Goal: Task Accomplishment & Management: Complete application form

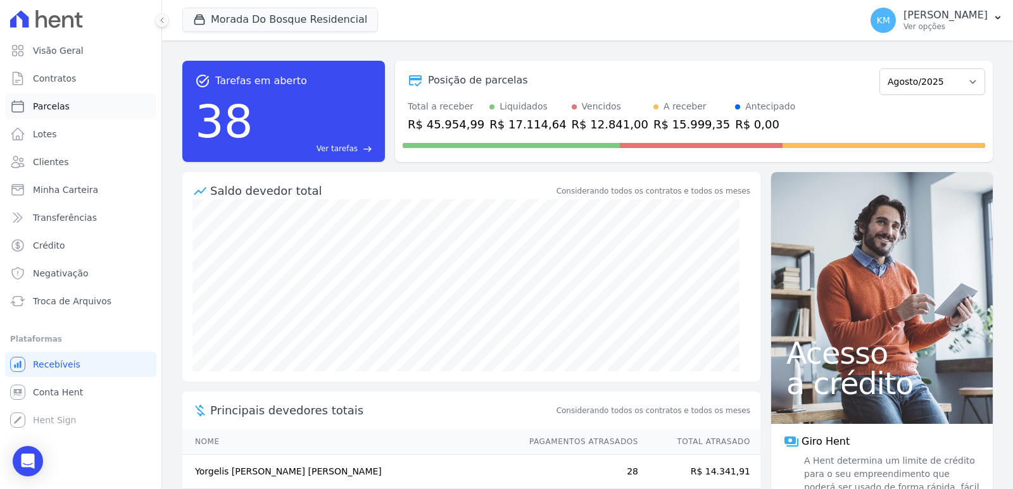
click at [54, 106] on span "Parcelas" at bounding box center [51, 106] width 37 height 13
select select
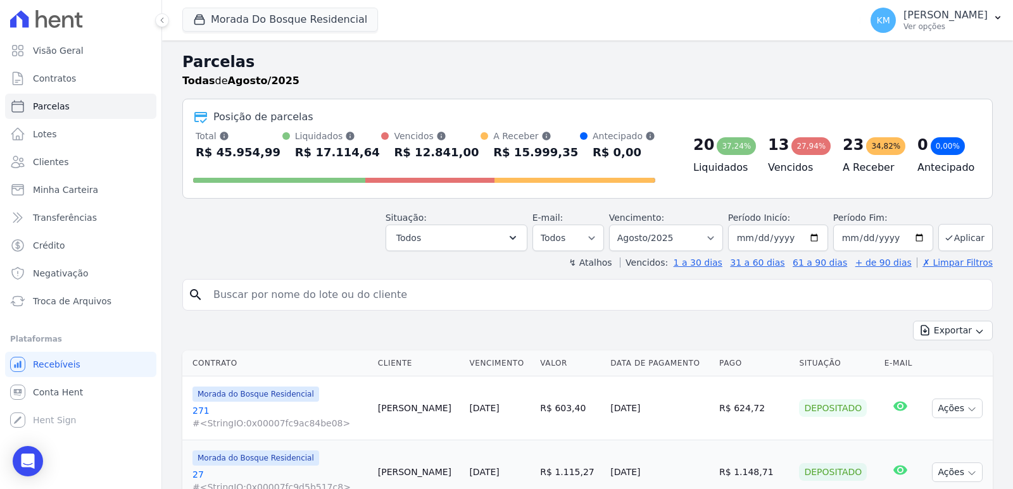
click at [447, 283] on input "search" at bounding box center [596, 294] width 781 height 25
click at [444, 287] on input "search" at bounding box center [596, 294] width 781 height 25
drag, startPoint x: 444, startPoint y: 287, endPoint x: 448, endPoint y: 282, distance: 6.7
click at [447, 283] on input "search" at bounding box center [596, 294] width 781 height 25
type input "[PERSON_NAME]"
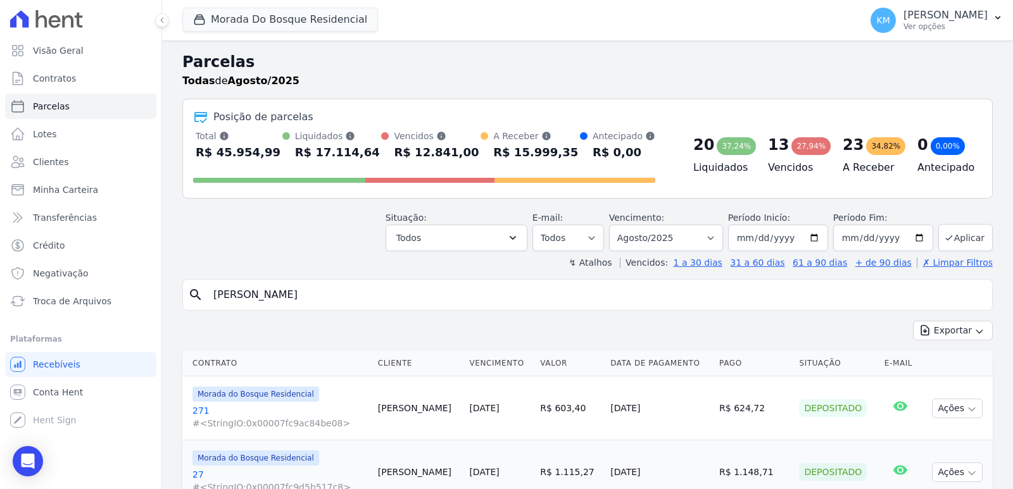
select select
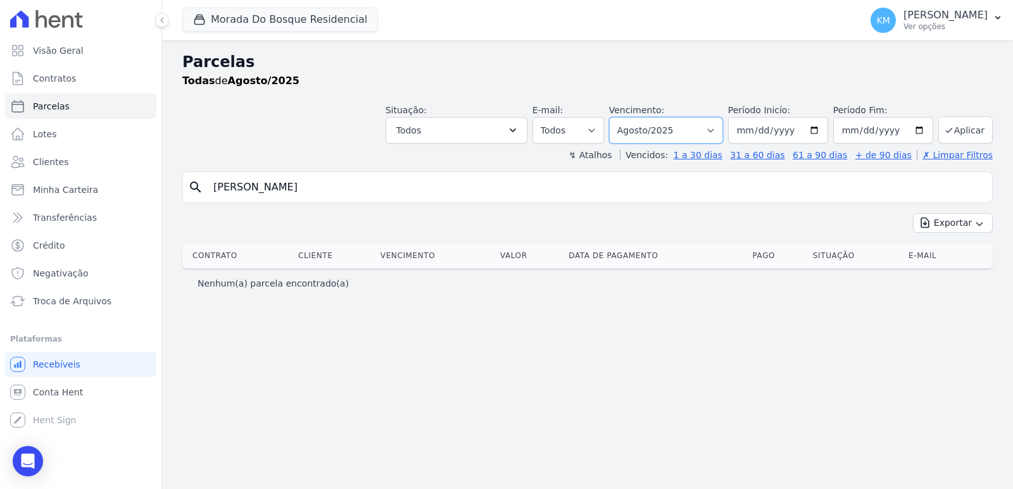
click at [639, 138] on select "Filtrar por período ──────── Todos os meses Janeiro/2024 Fevereiro/2024 Março/2…" at bounding box center [666, 130] width 114 height 27
select select "06/2025"
click at [627, 117] on select "Filtrar por período ──────── Todos os meses Janeiro/2024 Fevereiro/2024 Março/2…" at bounding box center [666, 130] width 114 height 27
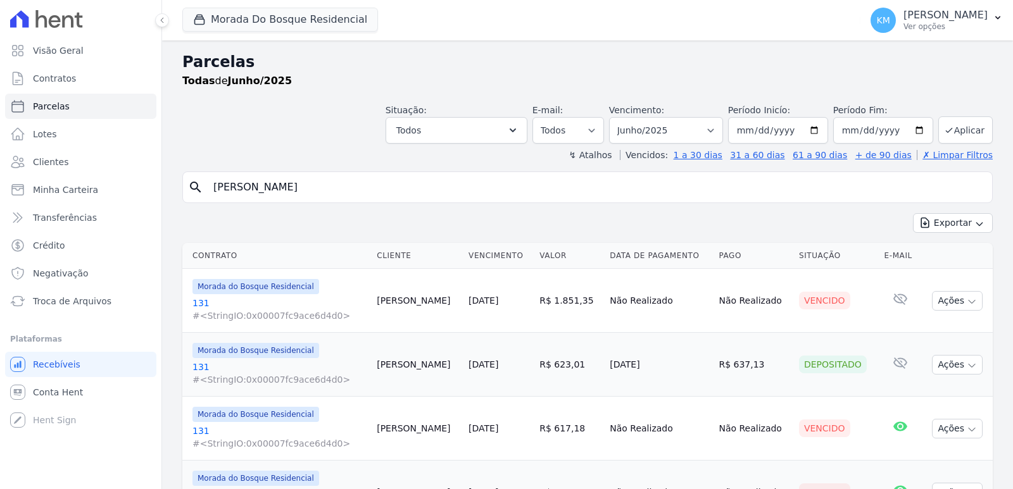
select select
click at [199, 370] on link "131 #<StringIO:0x00007fc9ace6d4d0>" at bounding box center [279, 373] width 174 height 25
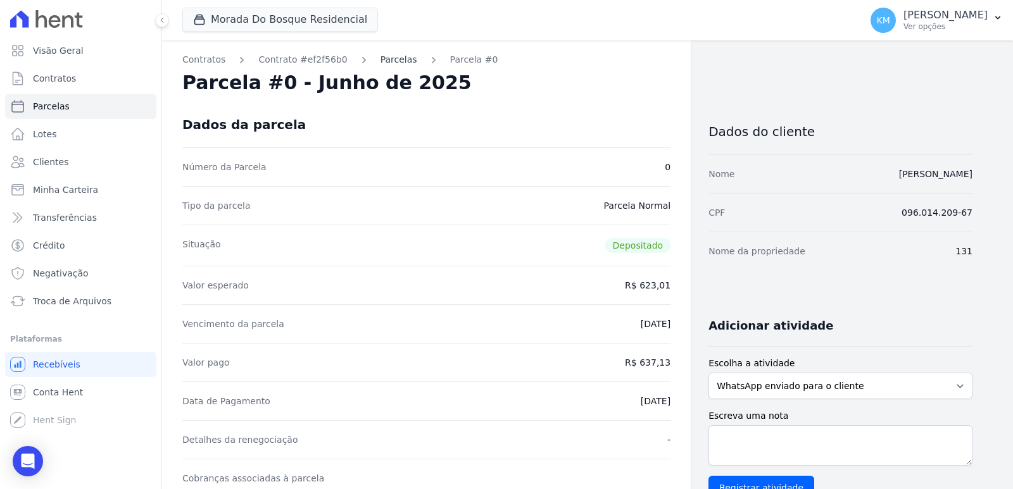
click at [380, 59] on link "Parcelas" at bounding box center [398, 59] width 37 height 13
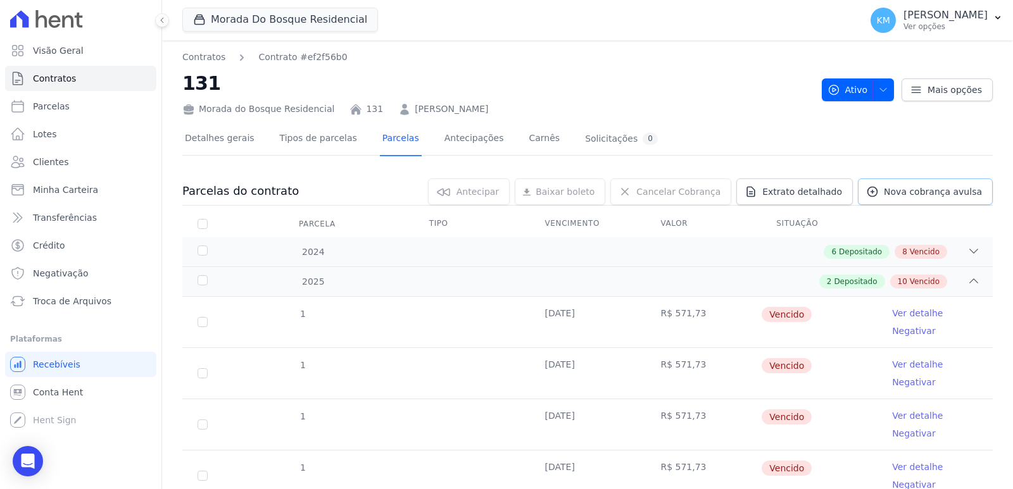
click at [903, 199] on link "Nova cobrança avulsa" at bounding box center [925, 191] width 135 height 27
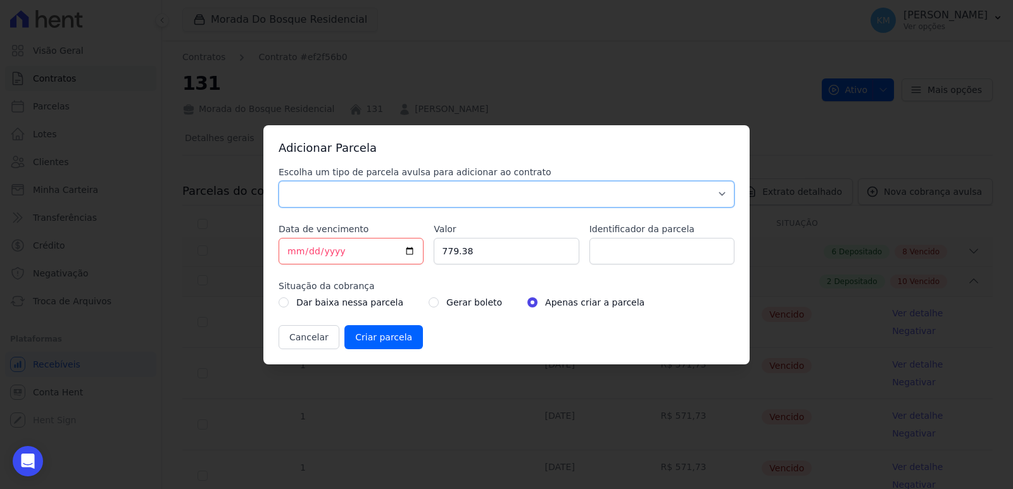
click at [348, 197] on select "Parcela Normal Sinal Caução Intercalada Chaves Pré Chaves Pós Chaves Taxas Quit…" at bounding box center [506, 194] width 456 height 27
select select "settling"
click at [278, 181] on select "Parcela Normal Sinal Caução Intercalada Chaves Pré Chaves Pós Chaves Taxas Quit…" at bounding box center [506, 194] width 456 height 27
click at [287, 250] on input "[DATE]" at bounding box center [350, 251] width 145 height 27
type input "2025-08-20"
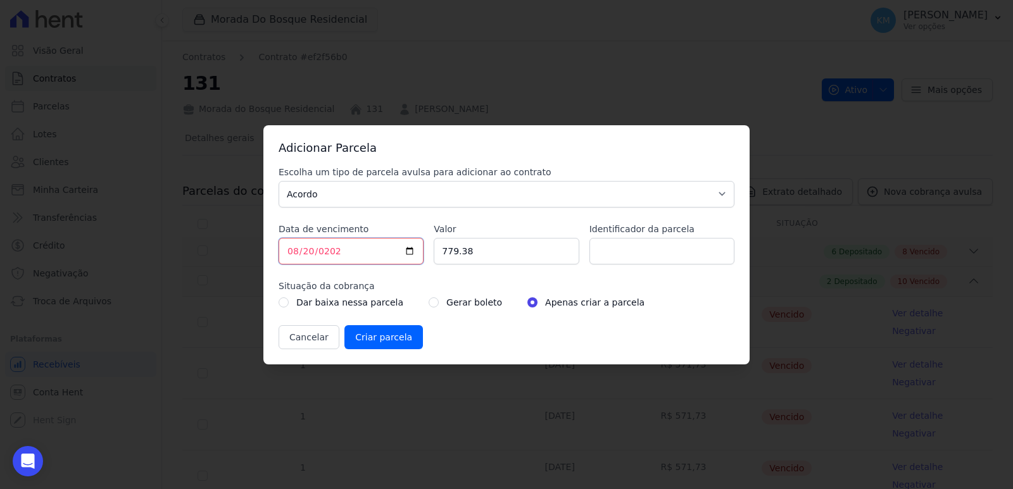
type input "2025-08-20"
drag, startPoint x: 477, startPoint y: 255, endPoint x: 424, endPoint y: 255, distance: 52.5
click at [424, 255] on div "Escolha um tipo de parcela avulsa para adicionar ao contrato Parcela Normal Sin…" at bounding box center [506, 258] width 456 height 184
type input "1339.05"
click at [654, 249] on input "Identificador da parcela" at bounding box center [661, 251] width 145 height 27
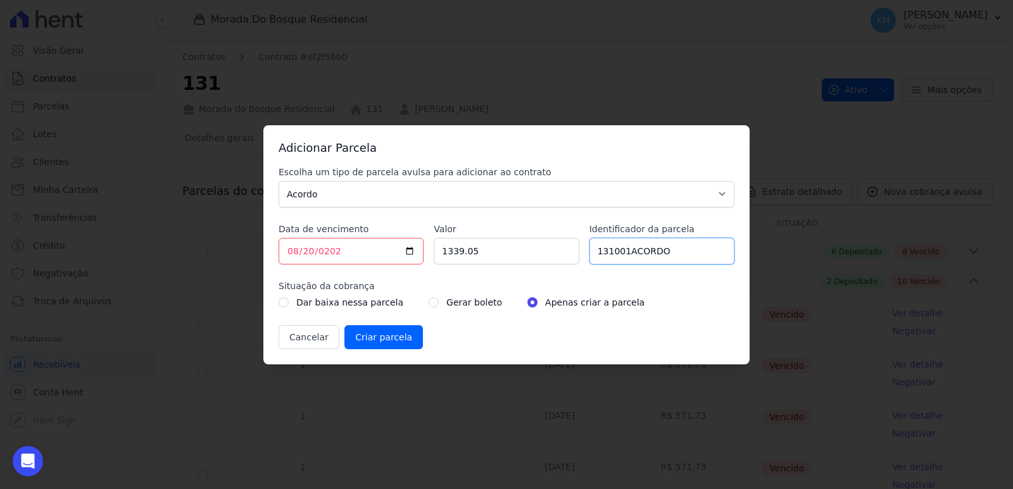
type input "131001ACORDO"
click at [428, 305] on input "radio" at bounding box center [433, 302] width 10 height 10
radio input "true"
click at [363, 344] on input "Criar parcela" at bounding box center [383, 337] width 78 height 24
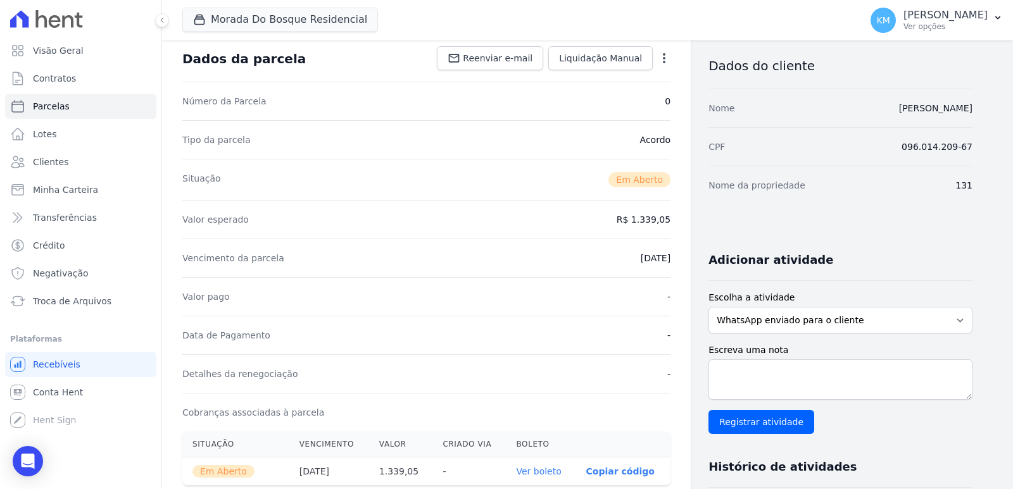
scroll to position [127, 0]
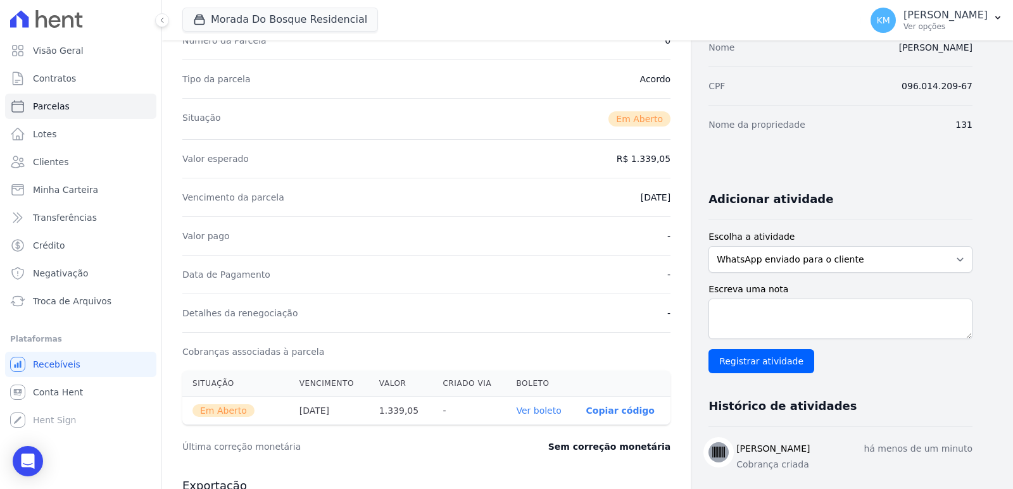
click at [553, 409] on link "Ver boleto" at bounding box center [538, 411] width 45 height 10
